Goal: Use online tool/utility: Utilize a website feature to perform a specific function

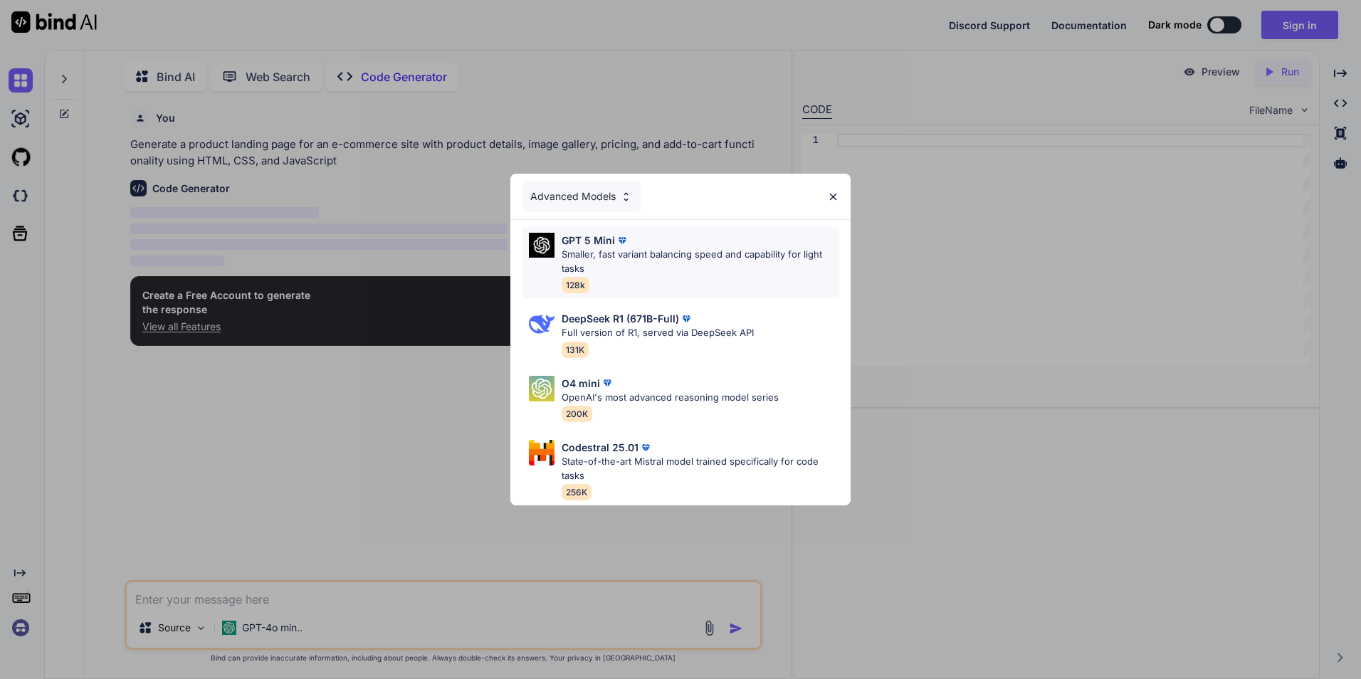
scroll to position [6, 0]
type textarea "x"
click at [775, 256] on p "Smaller, fast variant balancing speed and capability for light tasks" at bounding box center [701, 262] width 278 height 28
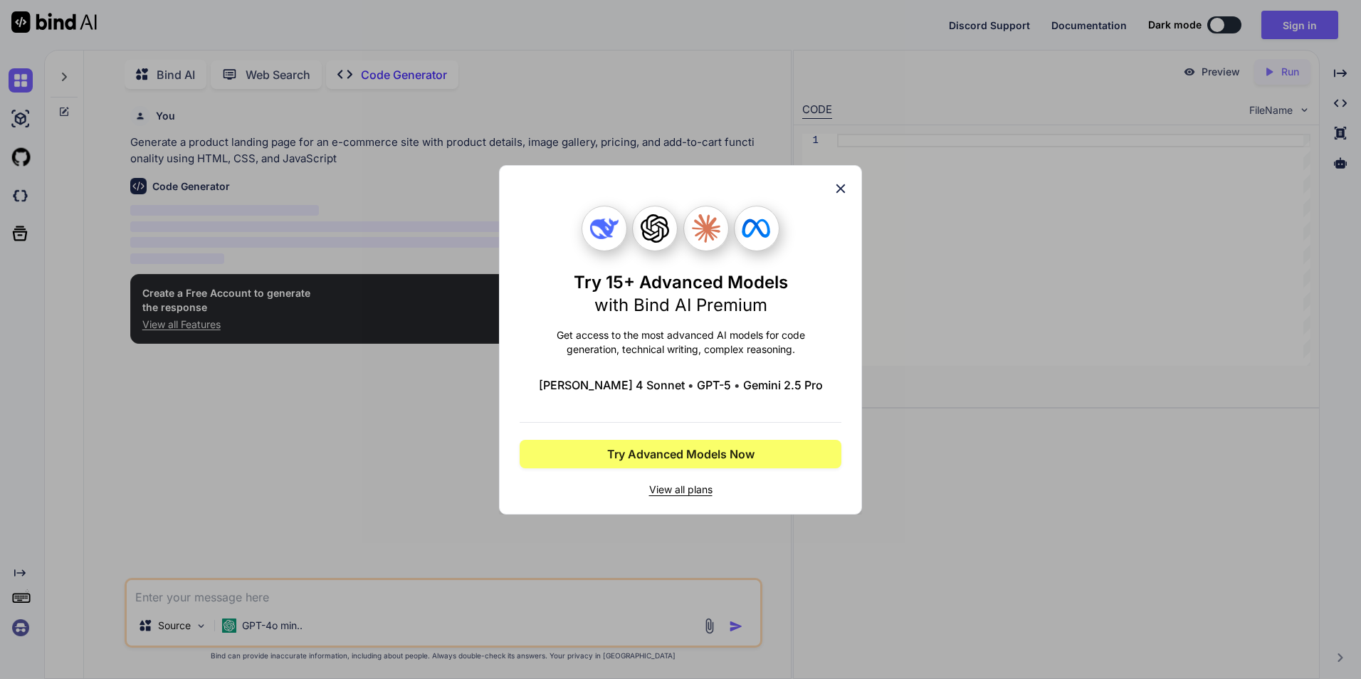
click at [842, 201] on div "Try 15+ Advanced Models with Bind AI Premium Get access to the most advanced AI…" at bounding box center [680, 340] width 363 height 350
click at [833, 190] on icon at bounding box center [841, 189] width 16 height 16
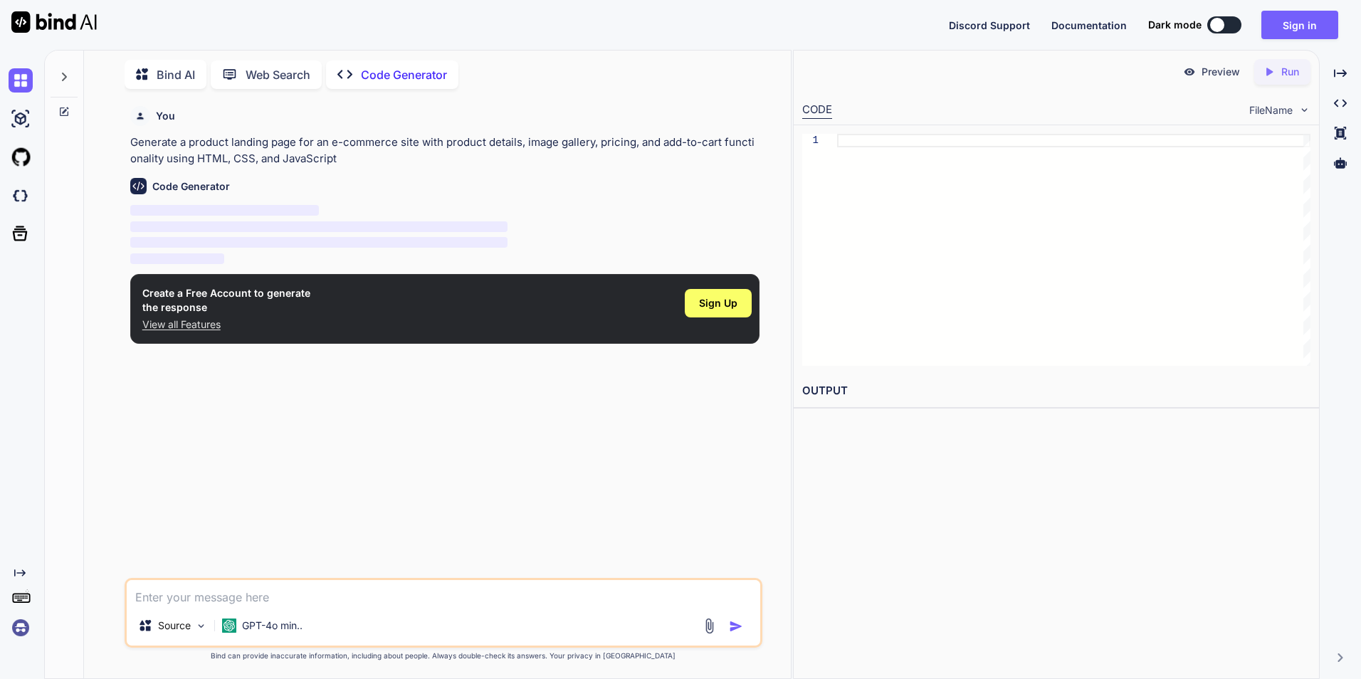
click at [456, 573] on div "You Generate a product landing page for an e-commerce site with product details…" at bounding box center [444, 339] width 635 height 478
click at [436, 604] on textarea at bounding box center [444, 593] width 634 height 26
paste textarea "can you reciode me my index.html from ths code to have a modern interface and […"
type textarea "can you reciode me my index.html from ths code to have a modern interface and […"
type textarea "x"
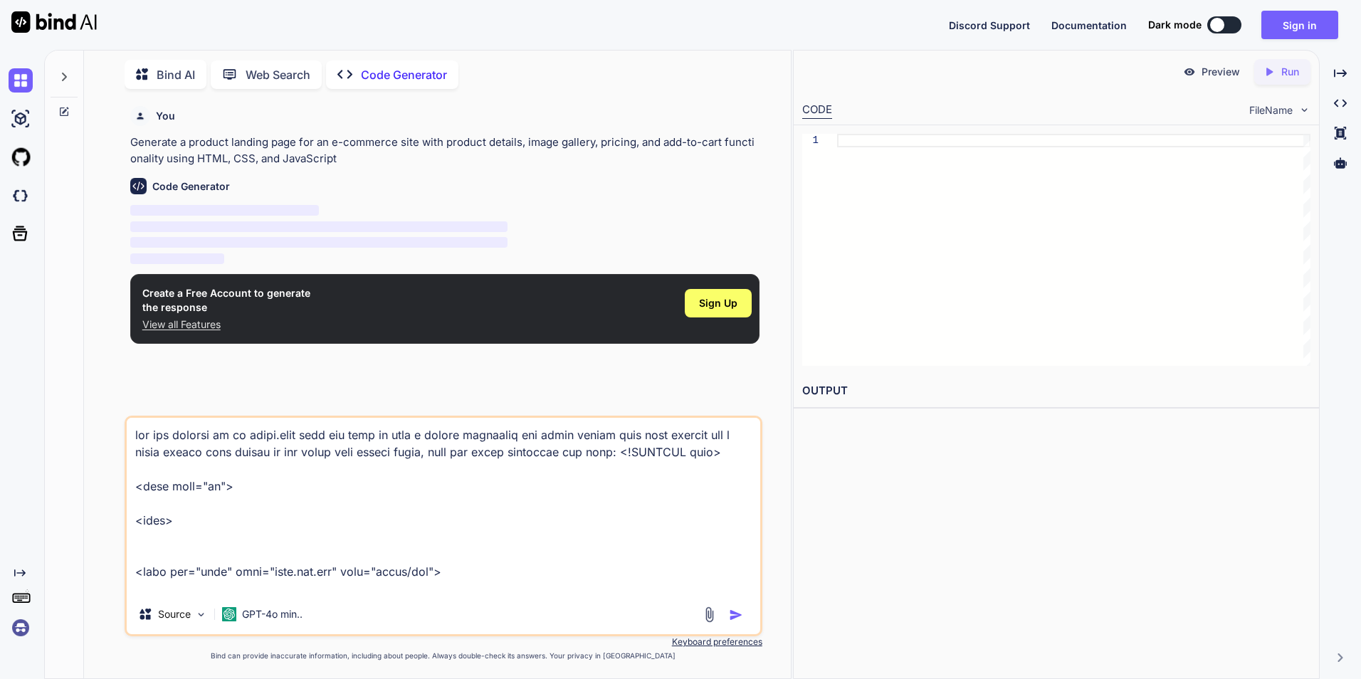
scroll to position [12063, 0]
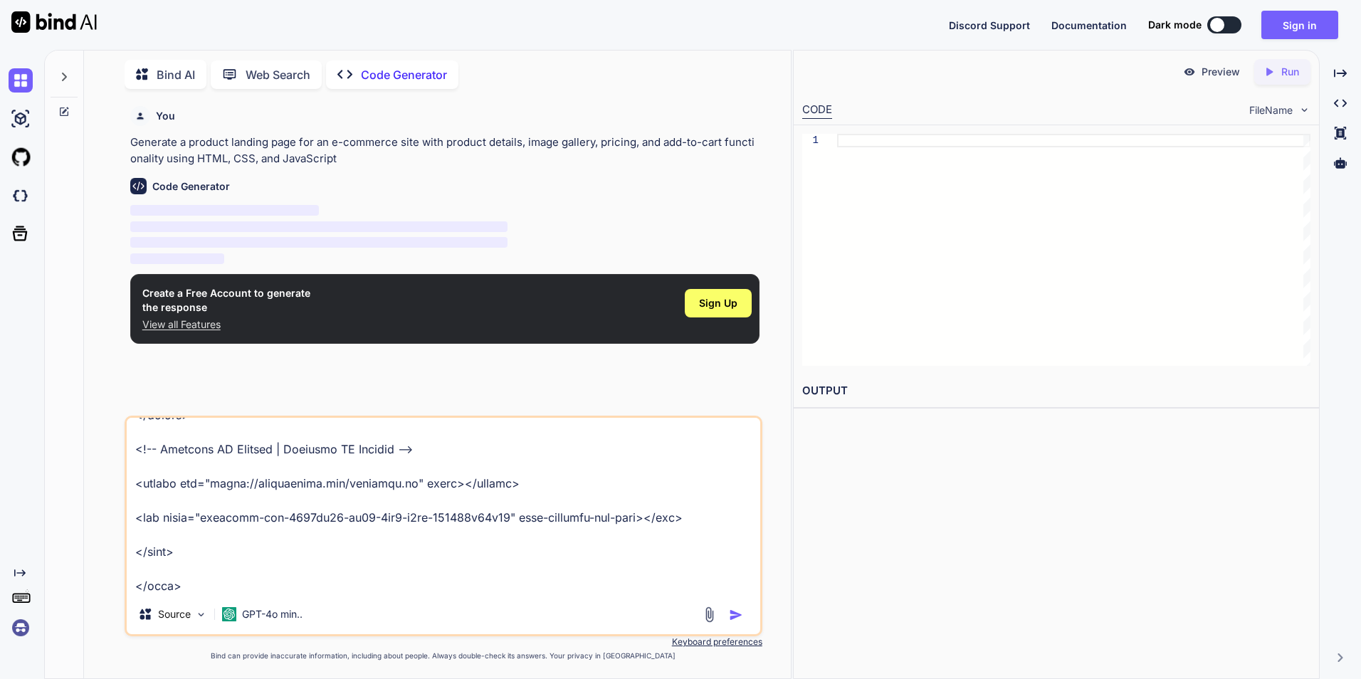
type textarea "can you reciode me my index.html from ths code to have a modern interface and […"
click at [732, 614] on img "button" at bounding box center [736, 615] width 14 height 14
drag, startPoint x: 624, startPoint y: 246, endPoint x: 581, endPoint y: 351, distance: 113.0
